Goal: Use online tool/utility: Utilize a website feature to perform a specific function

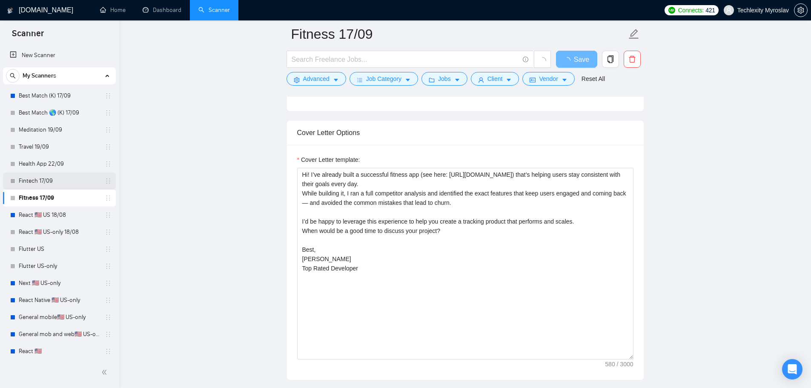
click at [45, 183] on link "Fintech 17/09" at bounding box center [59, 180] width 81 height 17
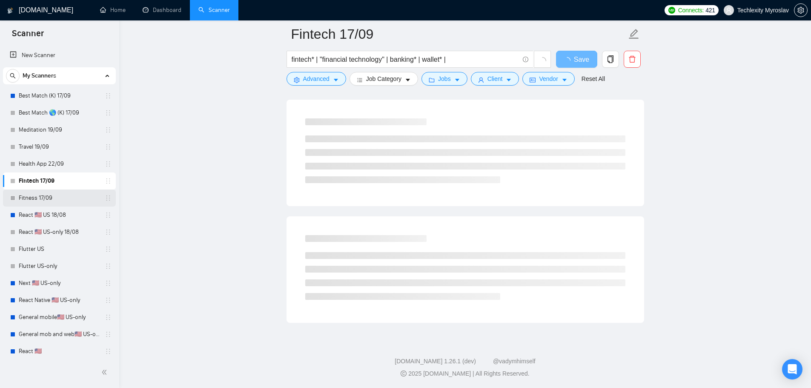
click at [44, 193] on link "Fitness 17/09" at bounding box center [59, 198] width 81 height 17
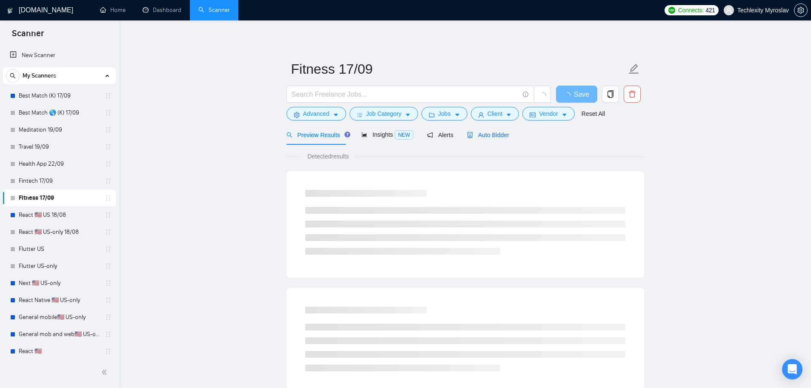
click at [493, 133] on span "Auto Bidder" at bounding box center [488, 135] width 42 height 7
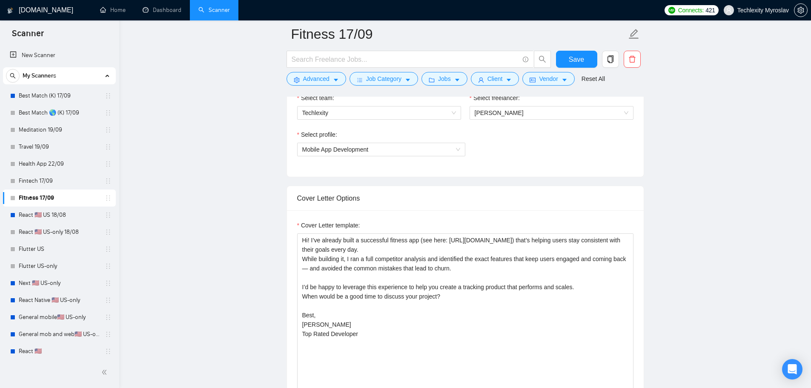
scroll to position [639, 0]
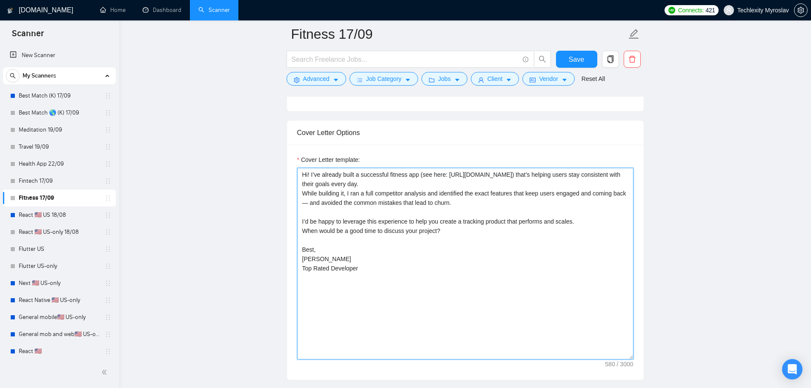
click at [477, 217] on textarea "Hi! I’ve already built a successful fitness app (see here: [URL][DOMAIN_NAME]) …" at bounding box center [465, 264] width 336 height 192
click at [359, 211] on textarea "Hi! I’ve already built a successful fitness app (see here: [URL][DOMAIN_NAME]) …" at bounding box center [465, 264] width 336 height 192
